Goal: Transaction & Acquisition: Download file/media

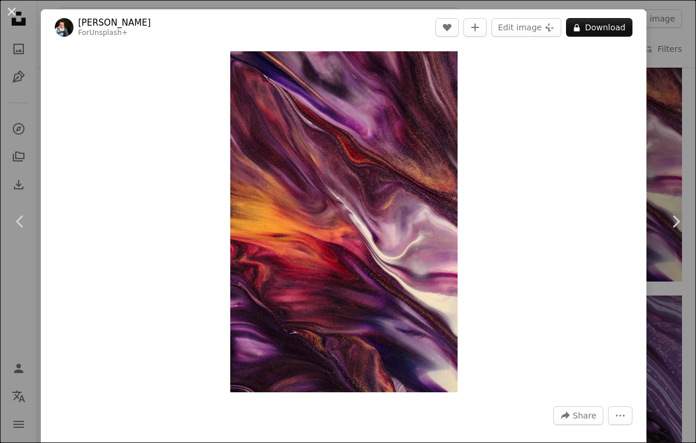
scroll to position [2060, 0]
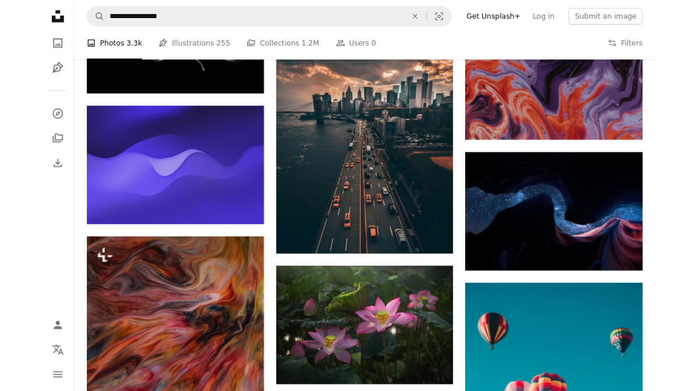
scroll to position [2497, 0]
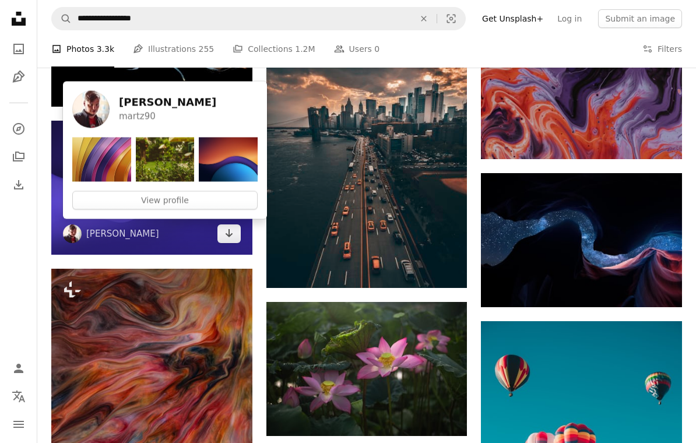
click at [105, 236] on link "[PERSON_NAME]" at bounding box center [122, 234] width 73 height 12
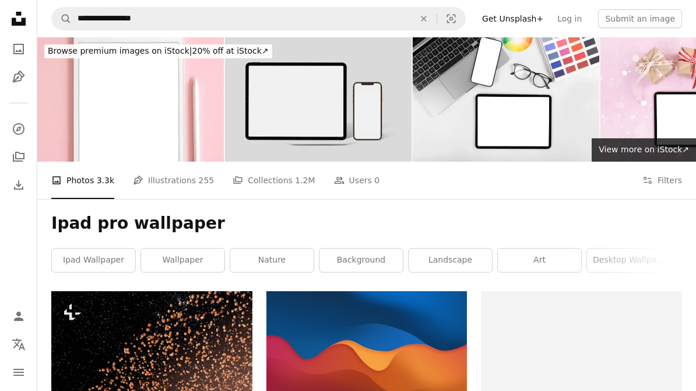
scroll to position [2497, 0]
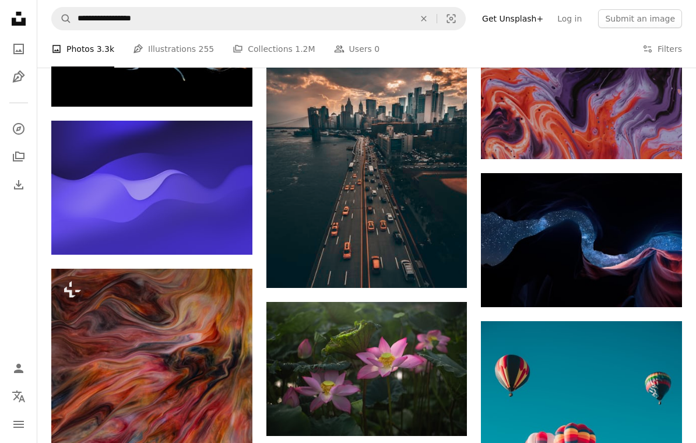
click at [108, 171] on img at bounding box center [151, 188] width 201 height 134
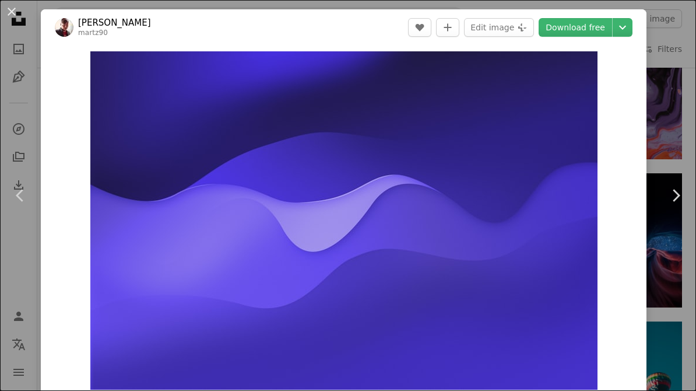
click at [604, 35] on link "Download free" at bounding box center [575, 27] width 73 height 19
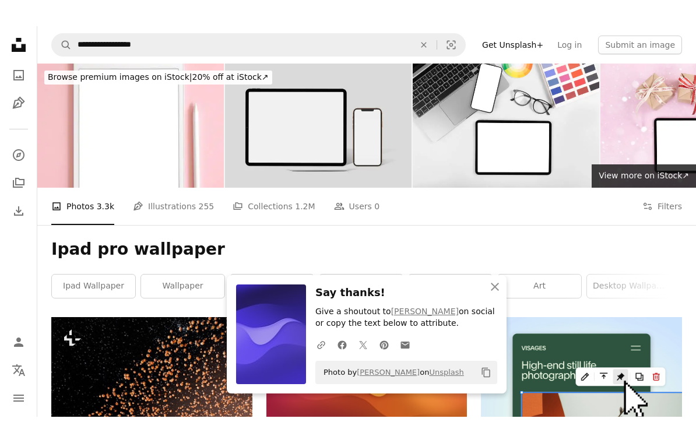
scroll to position [2507, 0]
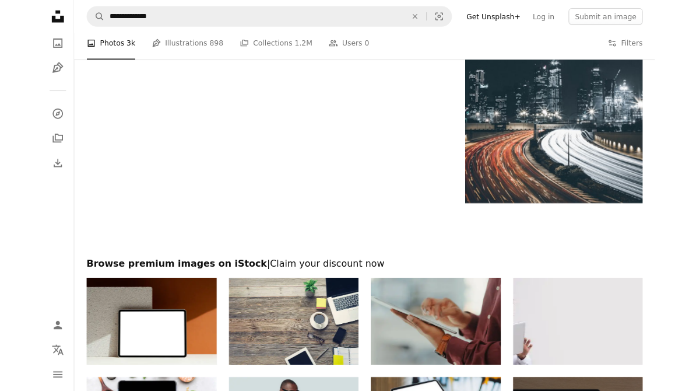
scroll to position [40, 0]
